Goal: Task Accomplishment & Management: Manage account settings

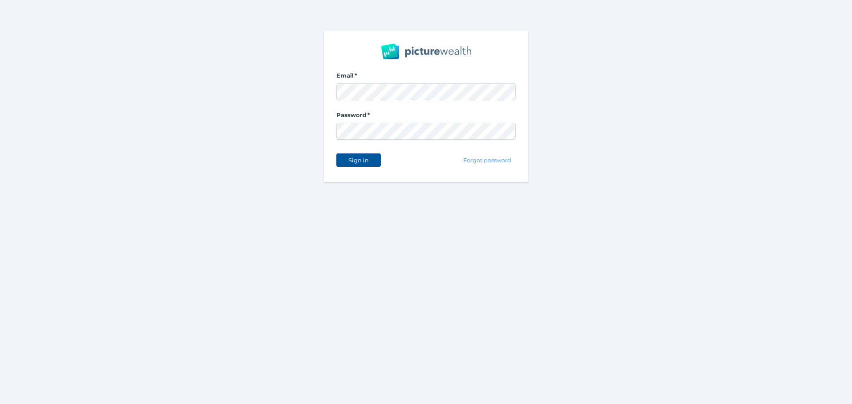
drag, startPoint x: 361, startPoint y: 160, endPoint x: 360, endPoint y: 155, distance: 5.1
click at [361, 156] on button "Sign in" at bounding box center [358, 160] width 44 height 13
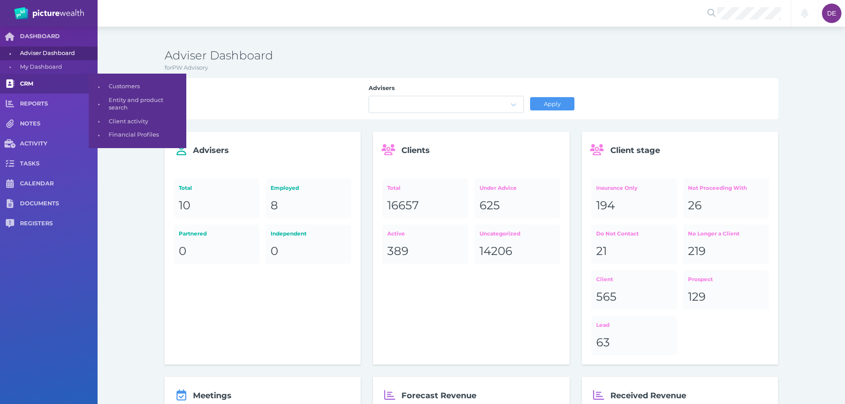
click at [34, 88] on link "CRM" at bounding box center [49, 84] width 98 height 20
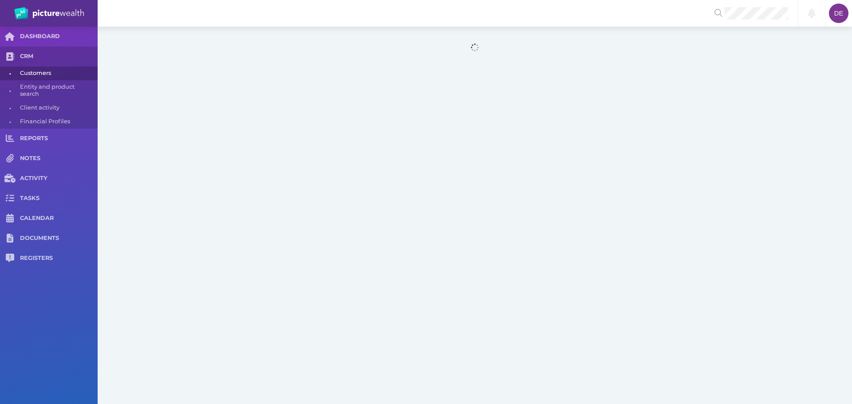
select select "25"
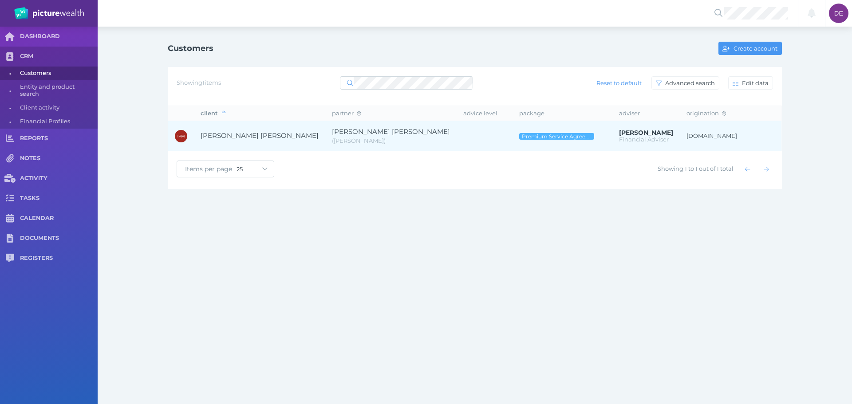
click at [457, 136] on td at bounding box center [485, 136] width 56 height 30
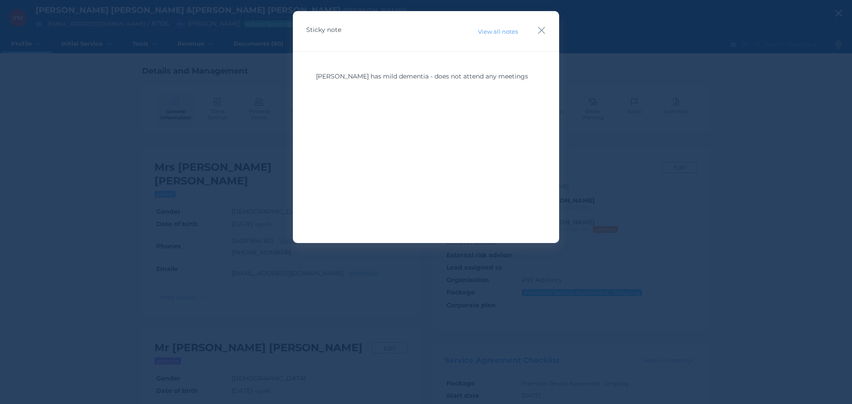
click at [422, 157] on div "[PERSON_NAME] has mild dementia - does not attend any meetings" at bounding box center [426, 133] width 240 height 133
click at [544, 30] on icon "button" at bounding box center [541, 30] width 8 height 11
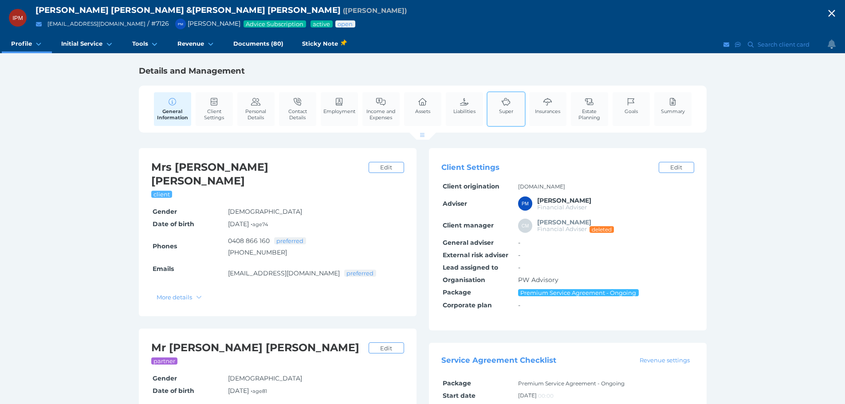
click at [510, 101] on icon at bounding box center [506, 102] width 10 height 8
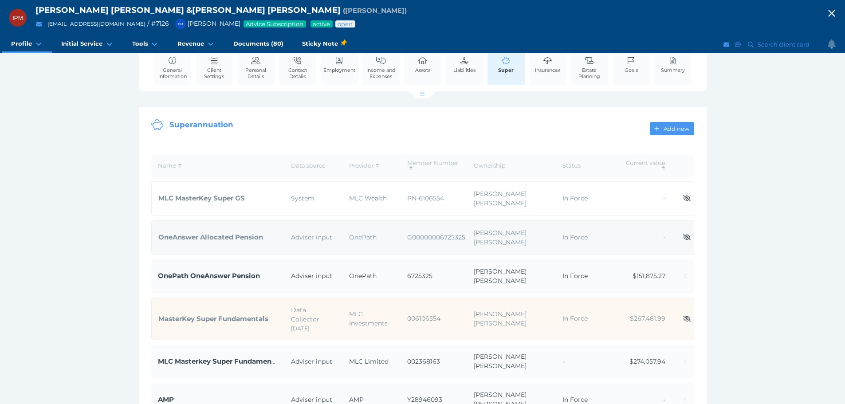
scroll to position [133, 0]
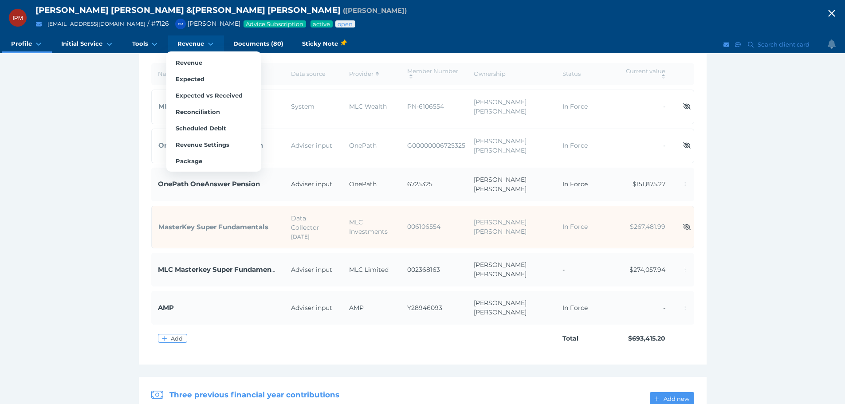
click at [202, 44] on span "Revenue" at bounding box center [190, 44] width 27 height 8
select select "25"
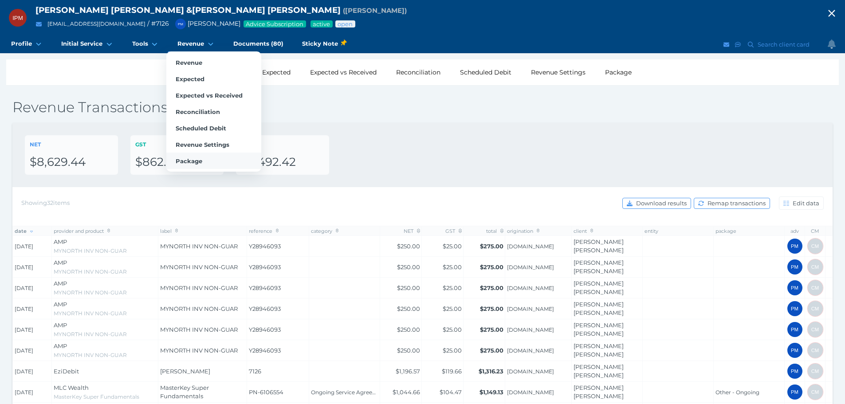
click at [196, 163] on span "Package" at bounding box center [189, 161] width 27 height 7
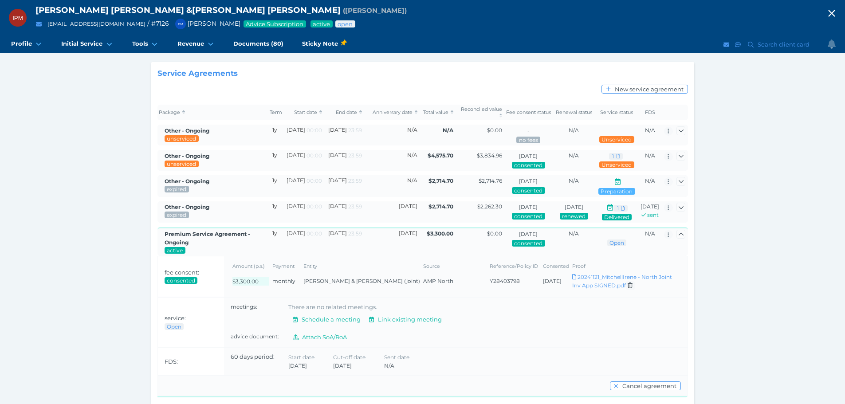
scroll to position [68, 0]
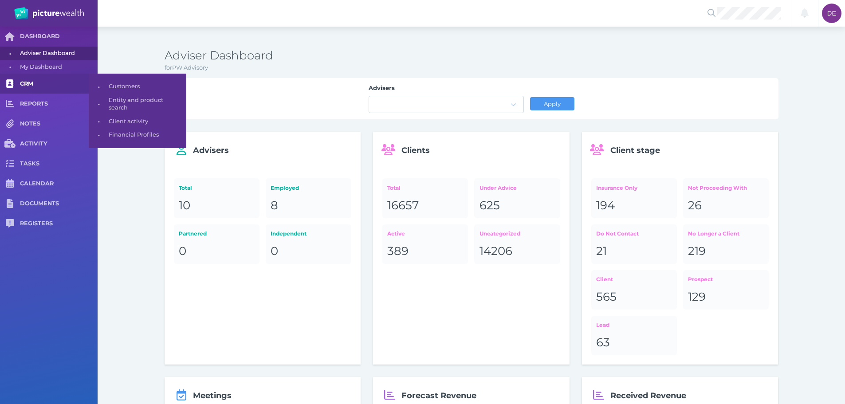
click at [32, 81] on span "CRM" at bounding box center [59, 84] width 78 height 8
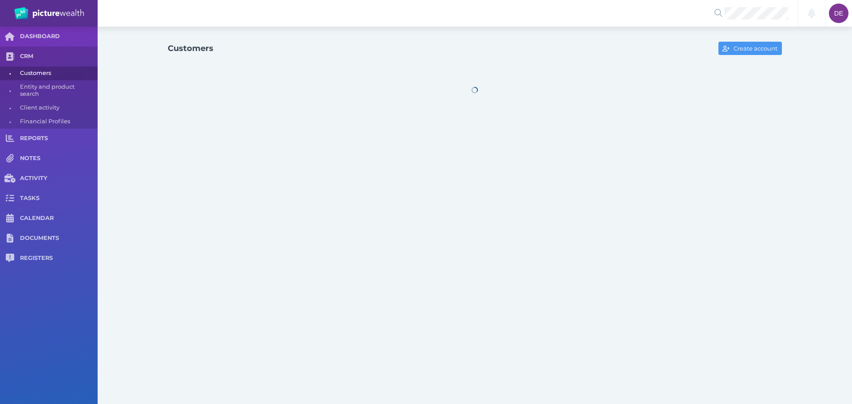
select select "25"
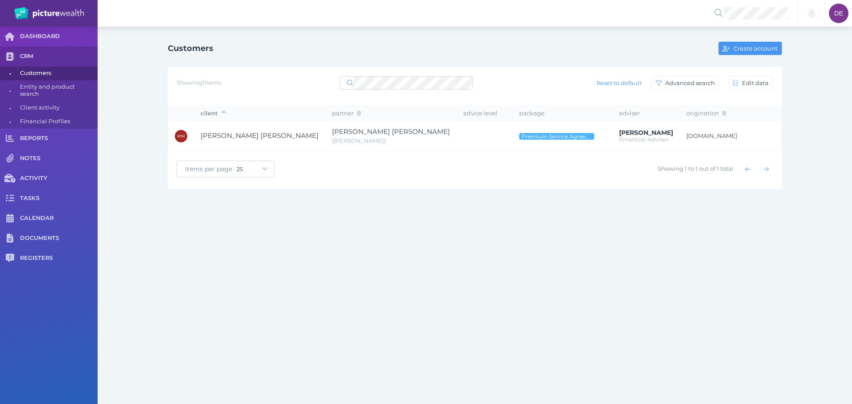
click at [457, 120] on th "advice level" at bounding box center [485, 113] width 56 height 15
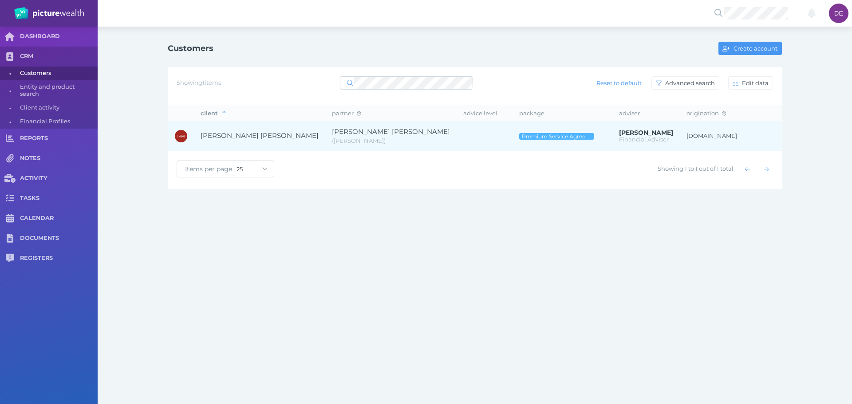
click at [457, 132] on td at bounding box center [485, 136] width 56 height 30
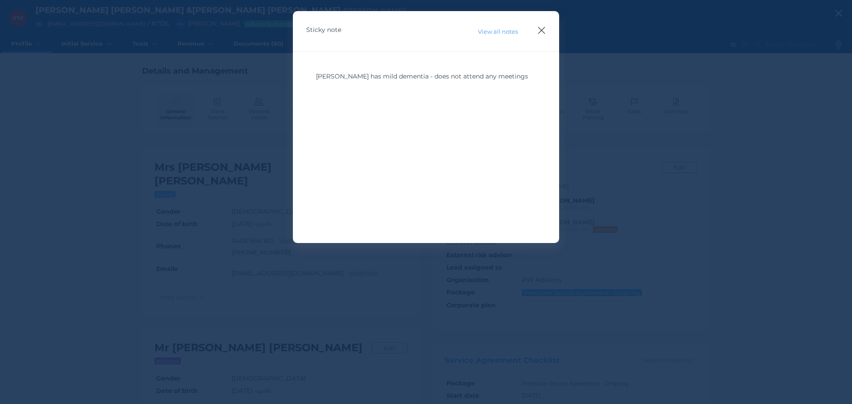
click at [539, 31] on icon "button" at bounding box center [541, 30] width 8 height 11
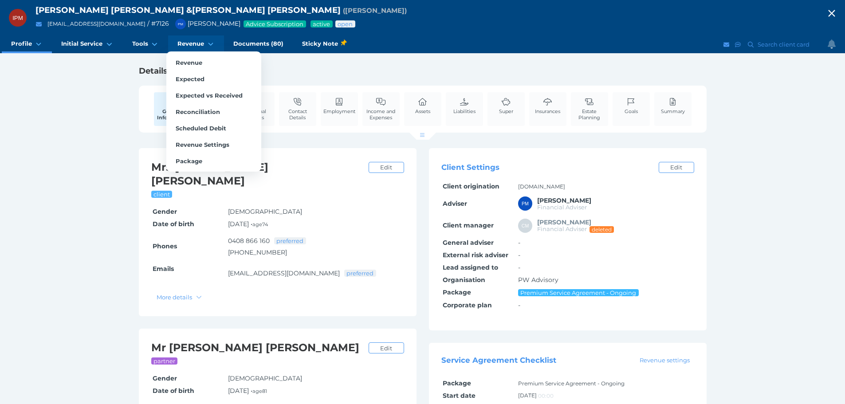
click at [194, 47] on span "Revenue" at bounding box center [190, 44] width 27 height 8
select select "25"
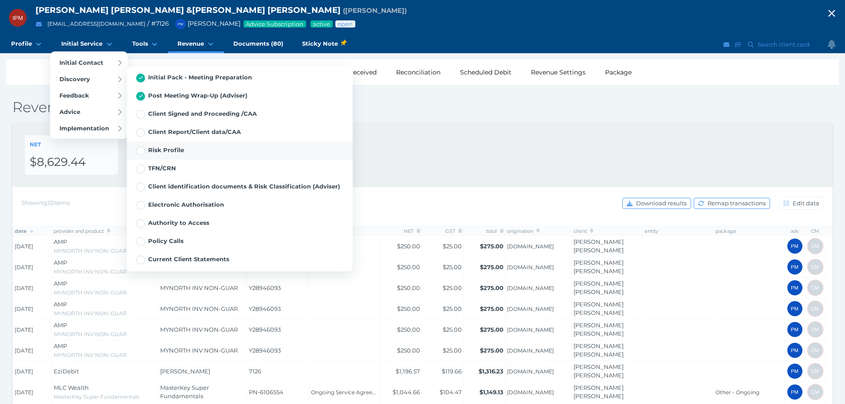
click at [165, 148] on span "Risk Profile" at bounding box center [160, 149] width 48 height 7
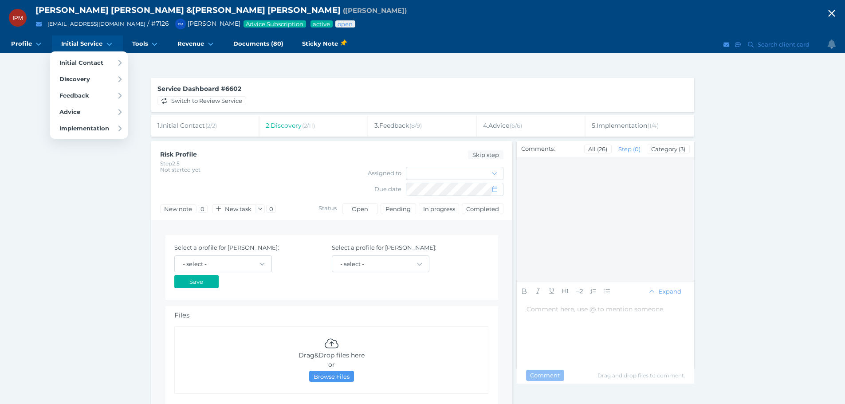
click at [95, 43] on span "Initial Service" at bounding box center [81, 44] width 41 height 8
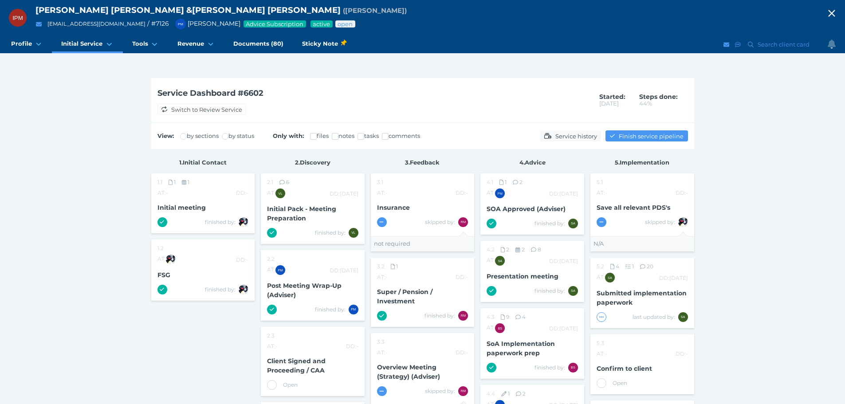
click at [567, 144] on div "View: by sections by status Only with: files notes tasks comments Service histo…" at bounding box center [422, 136] width 543 height 26
click at [567, 138] on span "Service history" at bounding box center [576, 136] width 47 height 7
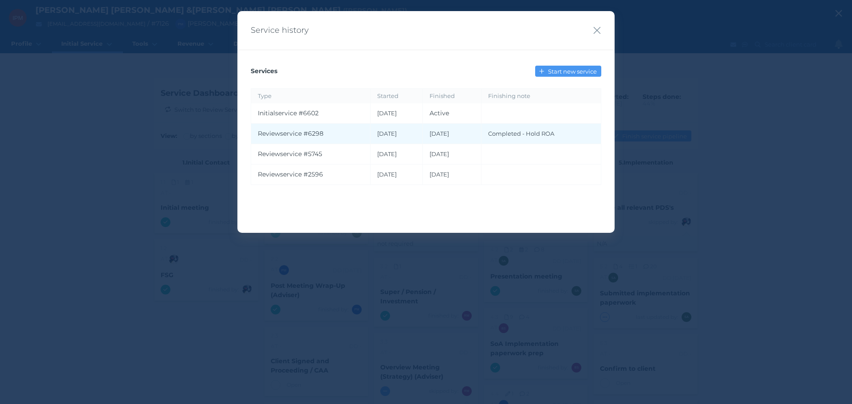
click at [350, 134] on td "Review service # 6298" at bounding box center [310, 134] width 119 height 20
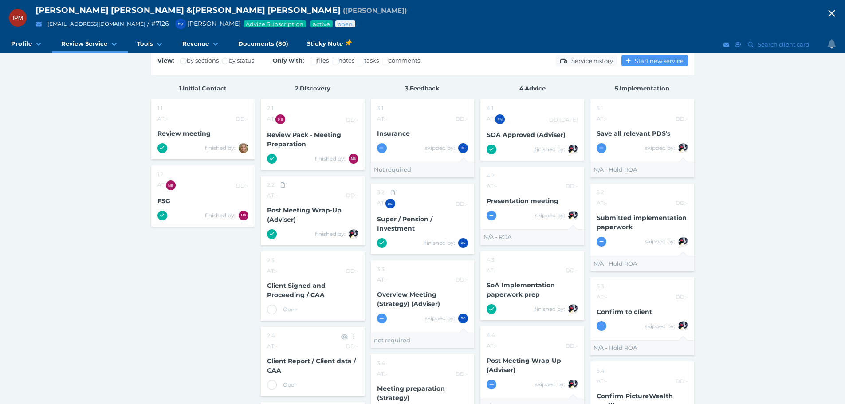
scroll to position [222, 0]
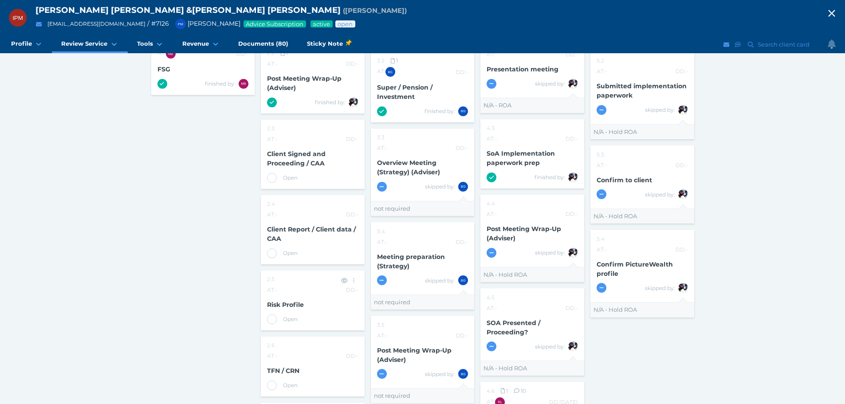
click at [288, 306] on span "Risk Profile" at bounding box center [285, 305] width 37 height 8
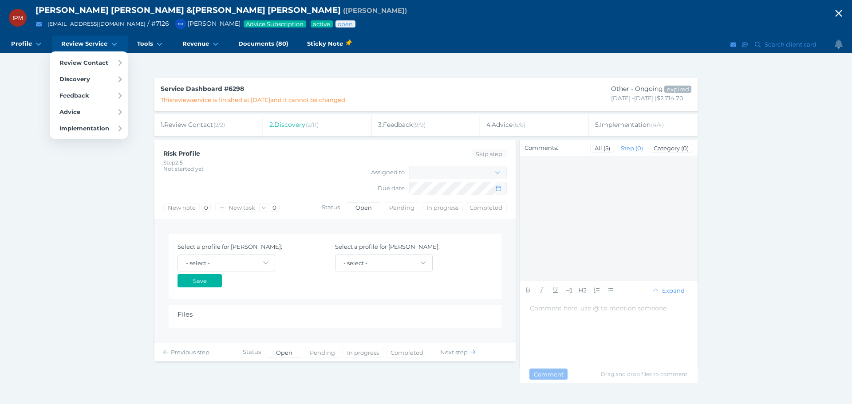
click at [98, 42] on span "Review Service" at bounding box center [84, 44] width 46 height 8
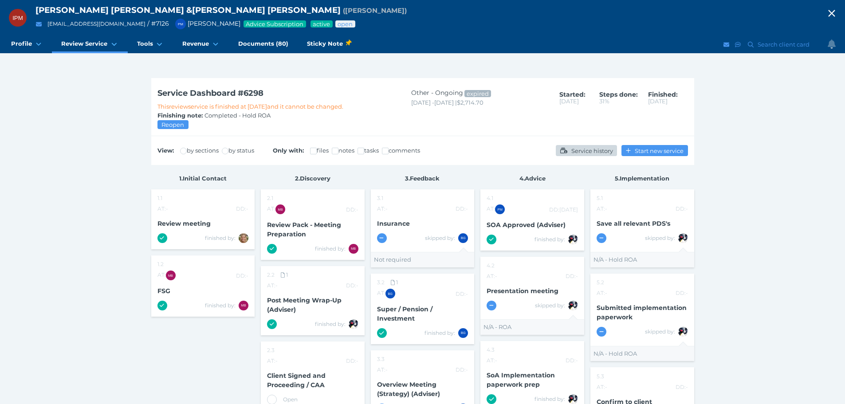
click at [579, 150] on span "Service history" at bounding box center [592, 150] width 47 height 7
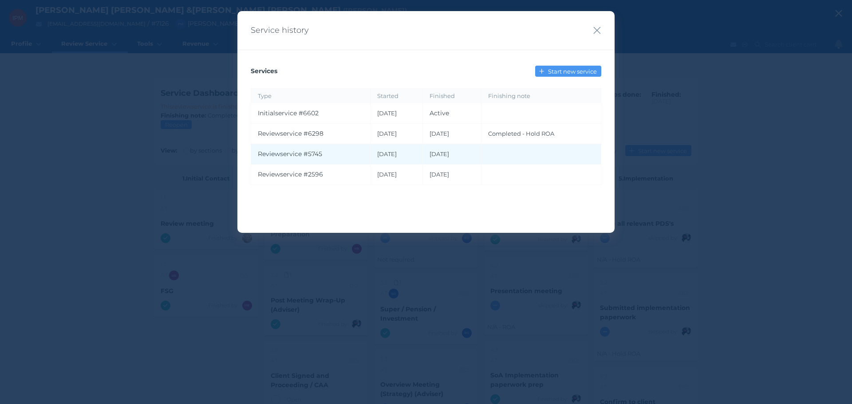
click at [430, 154] on td "27/06/2023" at bounding box center [452, 154] width 59 height 20
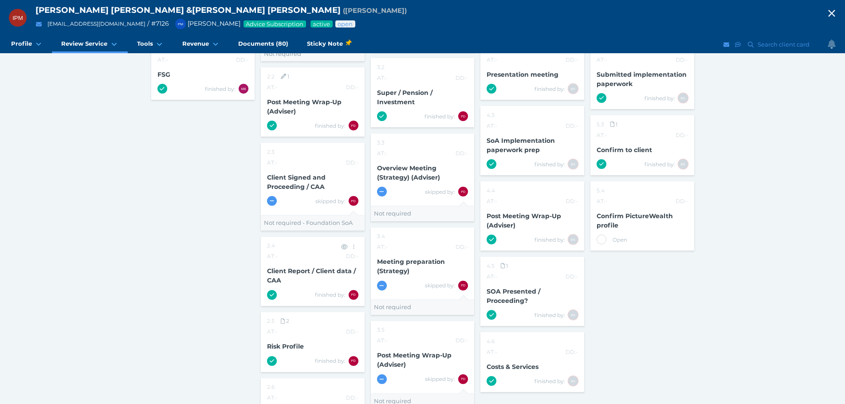
scroll to position [311, 0]
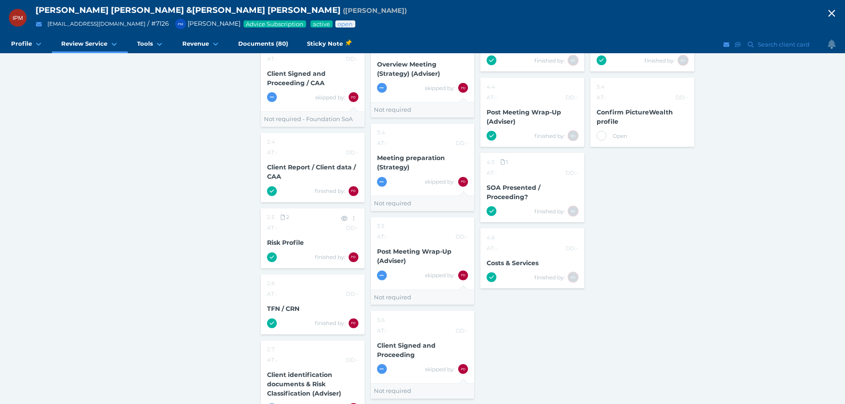
click at [302, 244] on span "Risk Profile" at bounding box center [285, 243] width 37 height 8
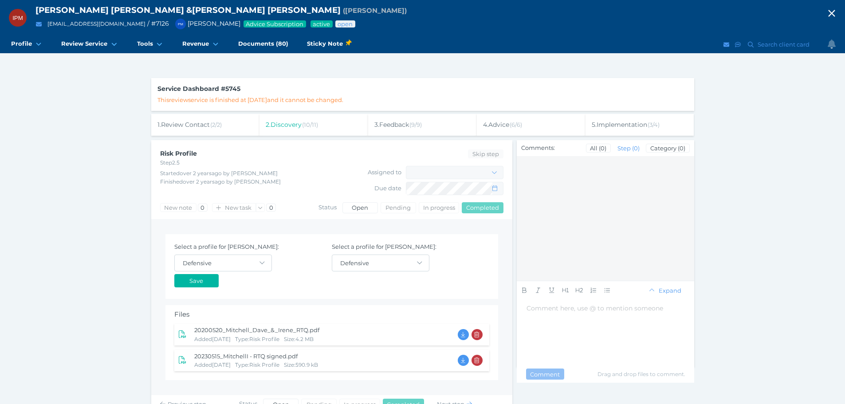
click at [213, 327] on span "20200520_Mitchell_Dave_&_Irene_RTQ.pdf" at bounding box center [256, 330] width 125 height 7
click at [263, 354] on span "20230515_MitchellI - RTQ signed.pdf" at bounding box center [245, 356] width 103 height 7
click at [300, 275] on div "Save" at bounding box center [331, 281] width 315 height 19
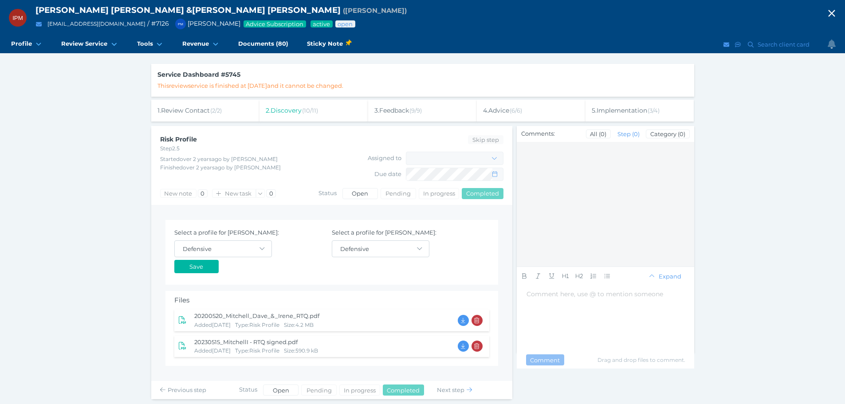
scroll to position [22, 0]
